Goal: Navigation & Orientation: Go to known website

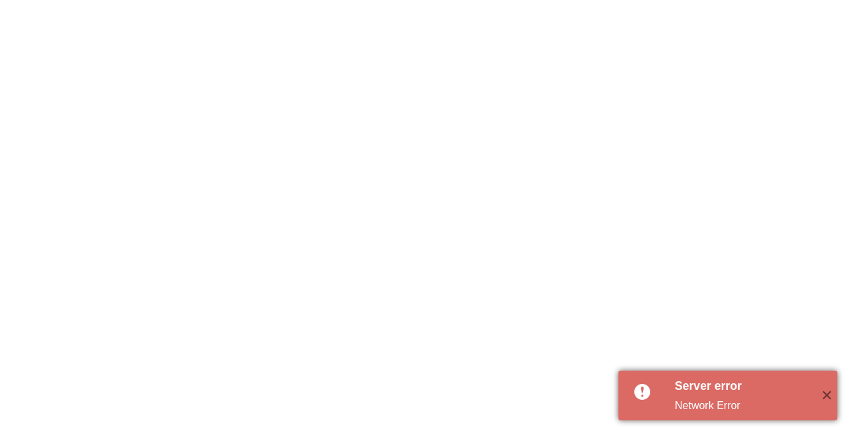
click at [720, 397] on div "Server error Network Error" at bounding box center [743, 396] width 143 height 50
